Goal: Navigation & Orientation: Find specific page/section

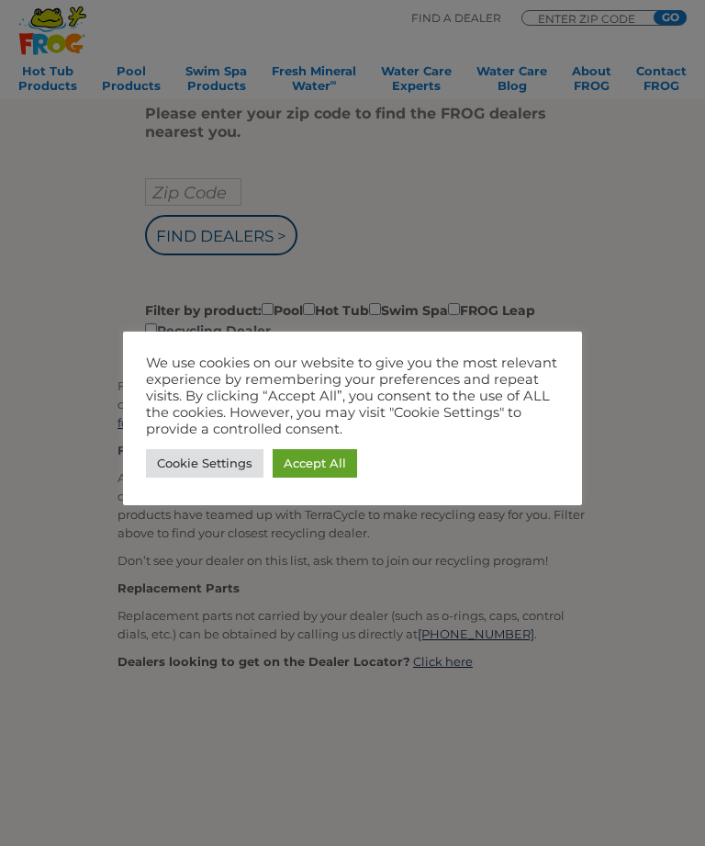
scroll to position [316, 0]
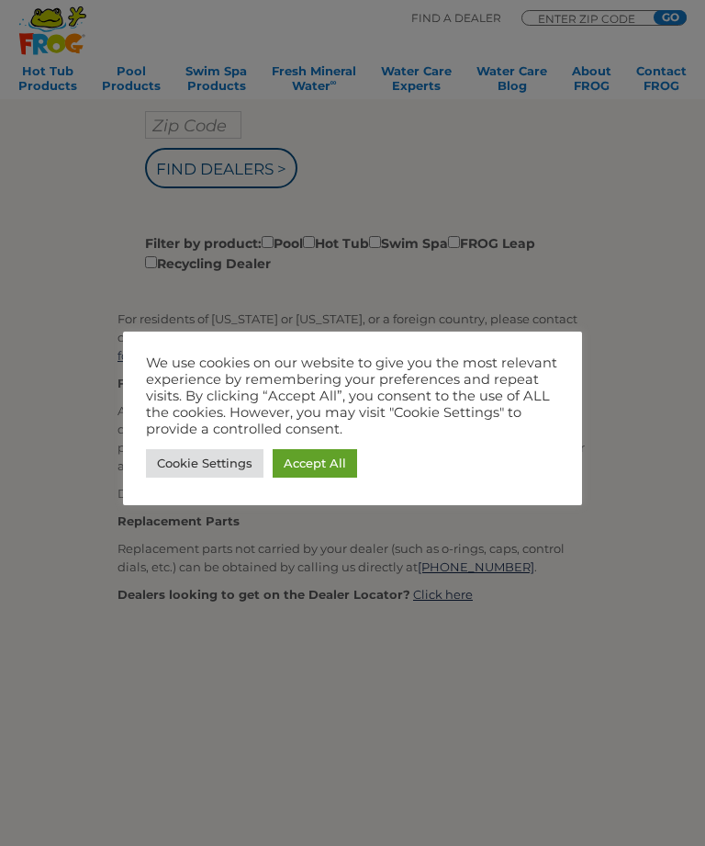
click at [326, 464] on link "Accept All" at bounding box center [315, 463] width 84 height 28
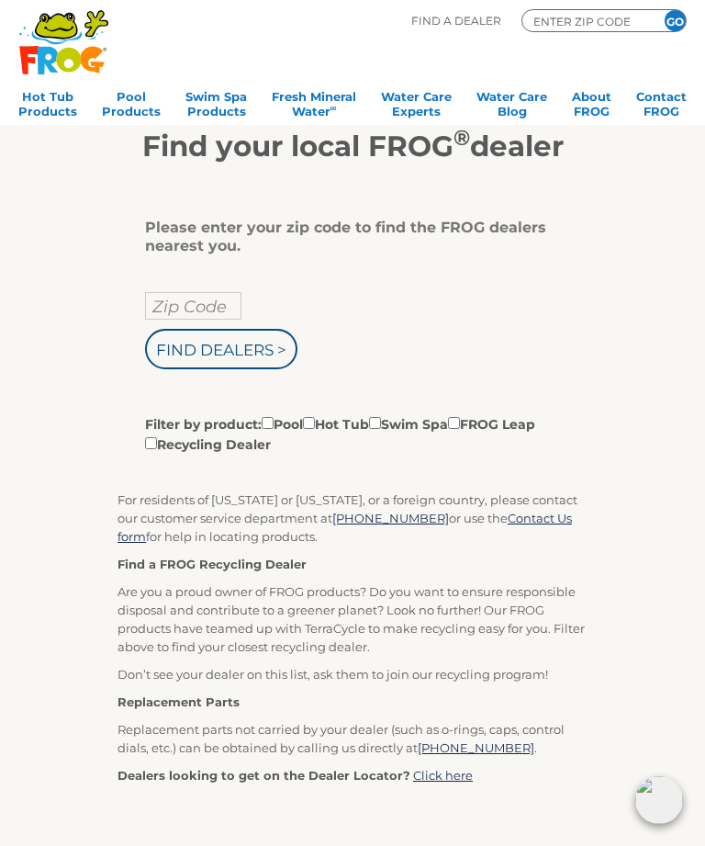
scroll to position [130, 0]
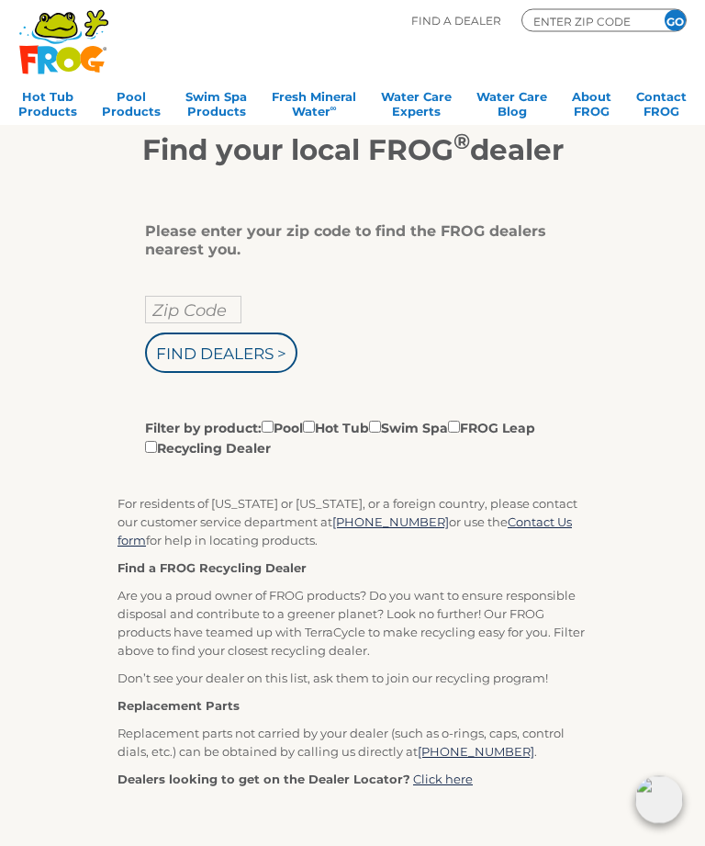
click at [315, 433] on input "Filter by product: Pool Hot Tub Swim Spa FROG Leap Recycling Dealer" at bounding box center [309, 427] width 12 height 12
checkbox input "true"
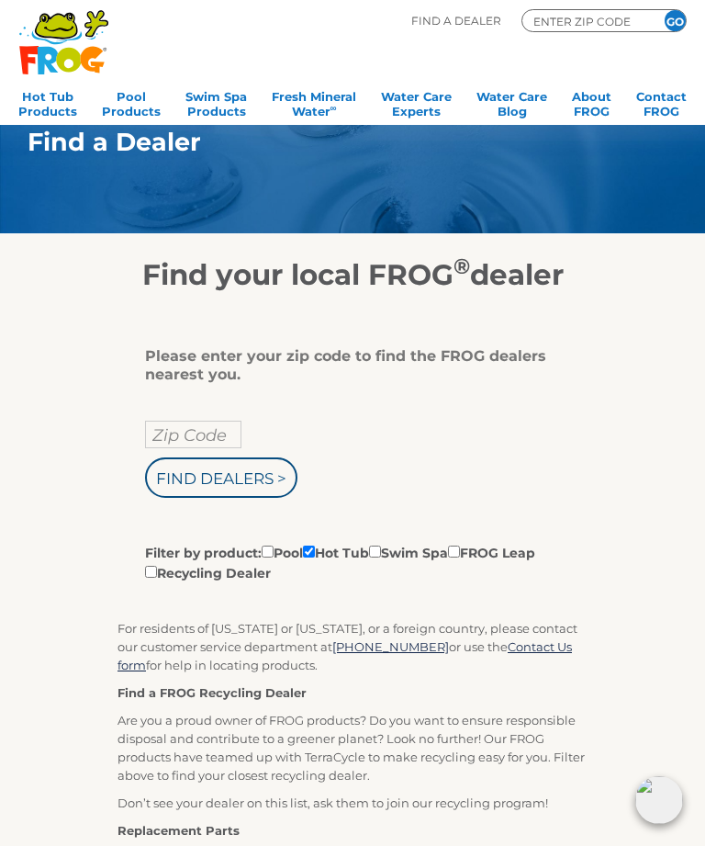
scroll to position [0, 0]
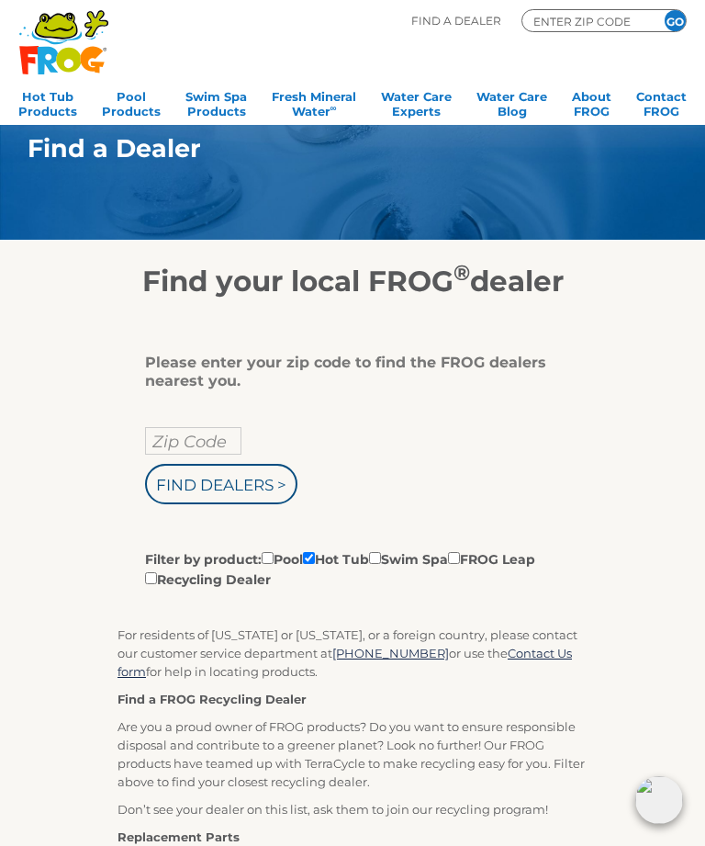
click at [208, 484] on input "Find Dealers >" at bounding box center [221, 484] width 152 height 40
click at [168, 453] on input "Zip Code" at bounding box center [193, 441] width 96 height 28
type input "ENTER ZIP CODE"
type input "12446"
click at [202, 486] on input "Find Dealers >" at bounding box center [221, 484] width 152 height 40
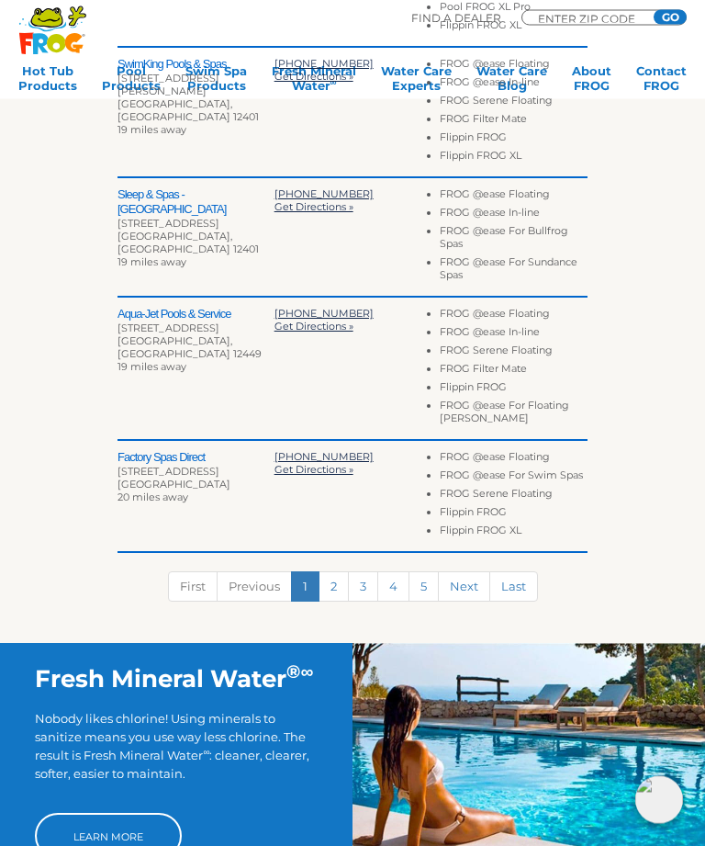
scroll to position [789, 0]
click at [345, 591] on link "2" at bounding box center [334, 586] width 30 height 30
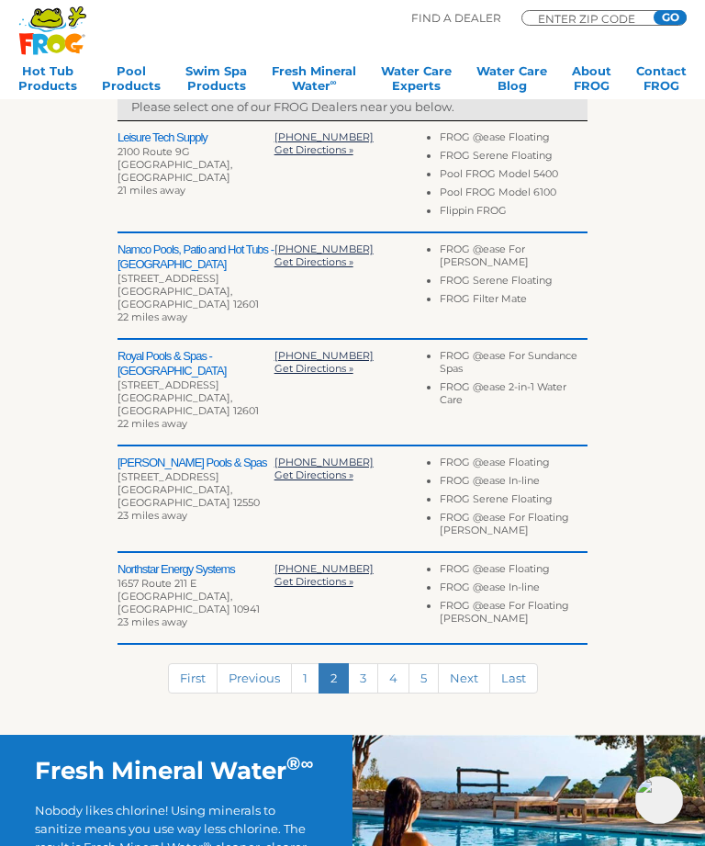
scroll to position [572, 0]
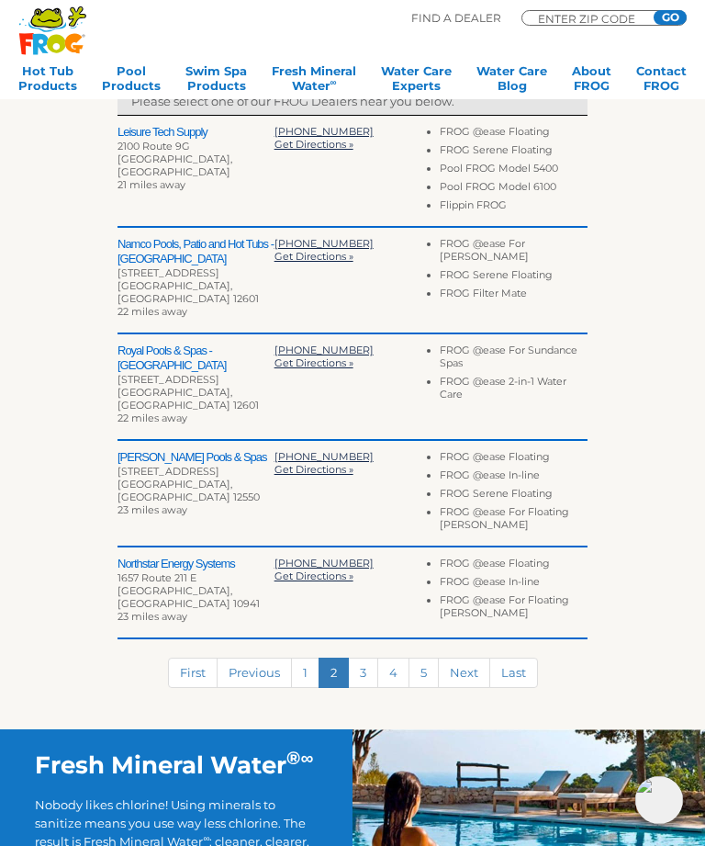
click at [372, 657] on link "3" at bounding box center [363, 672] width 30 height 30
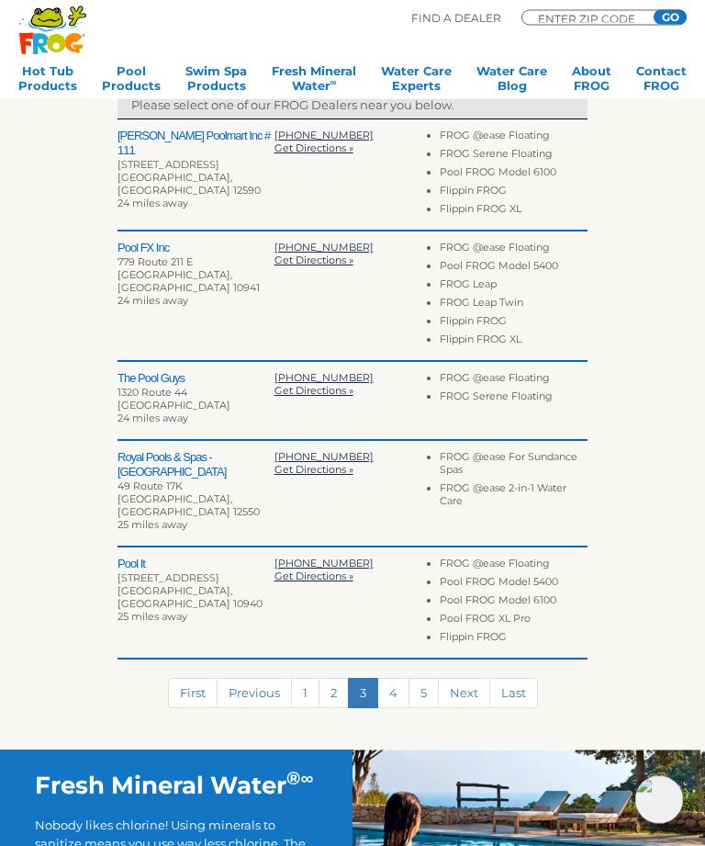
scroll to position [569, 0]
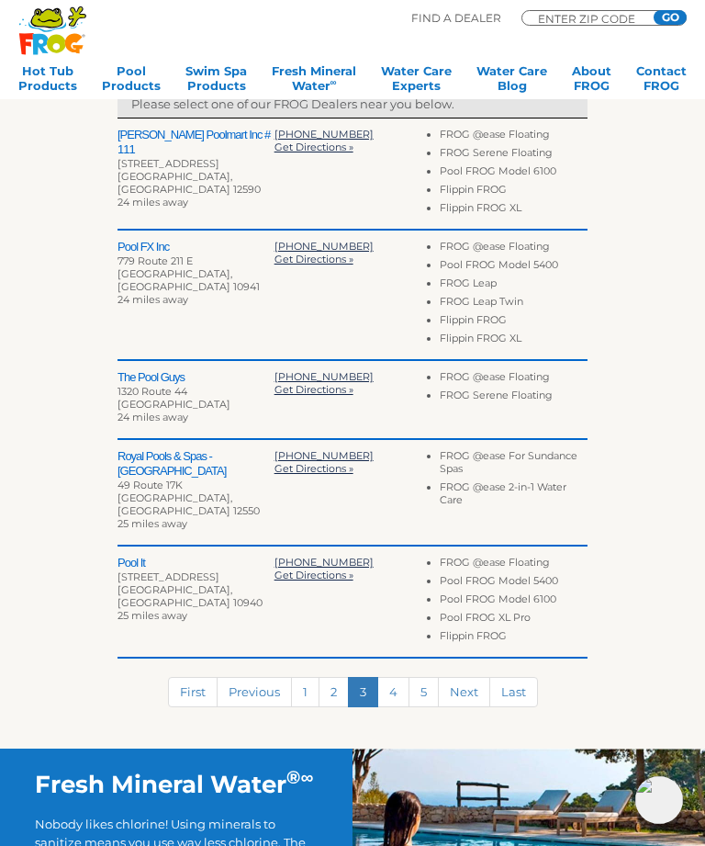
click at [390, 677] on link "4" at bounding box center [393, 692] width 32 height 30
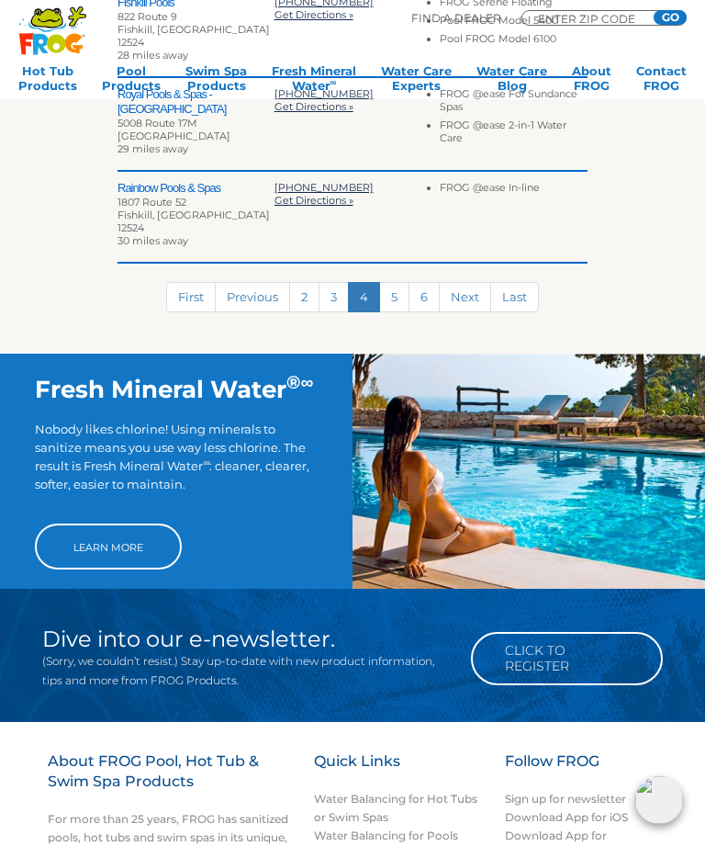
scroll to position [1016, 0]
